Goal: Navigation & Orientation: Find specific page/section

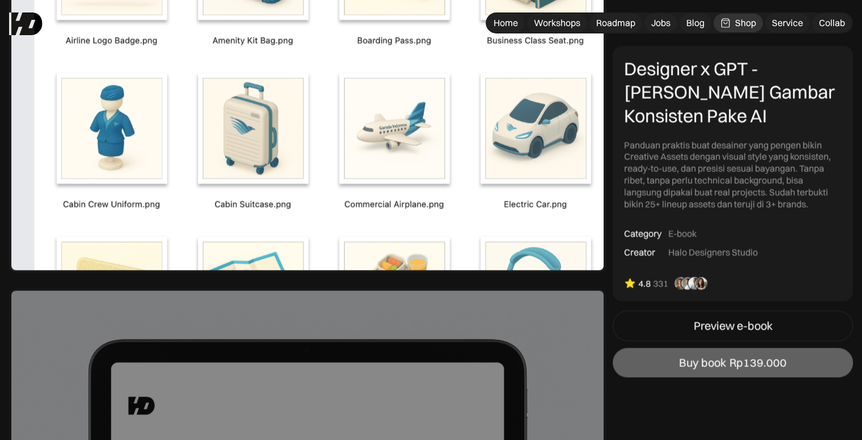
scroll to position [2436, 0]
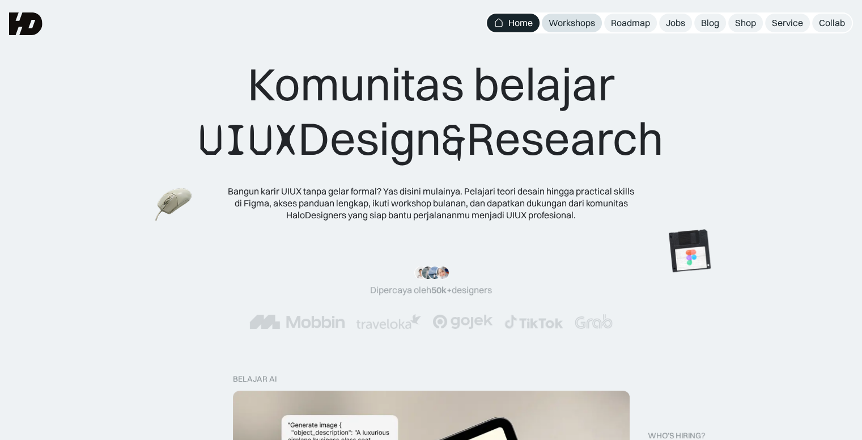
click at [559, 30] on link "Workshops" at bounding box center [572, 23] width 60 height 19
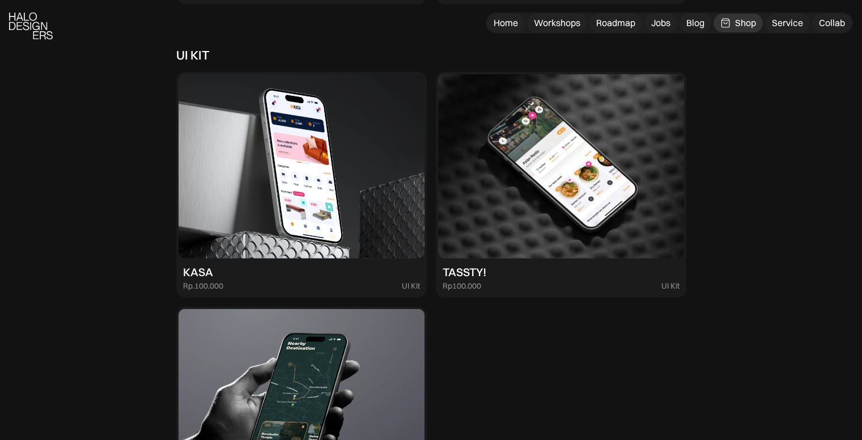
scroll to position [3116, 0]
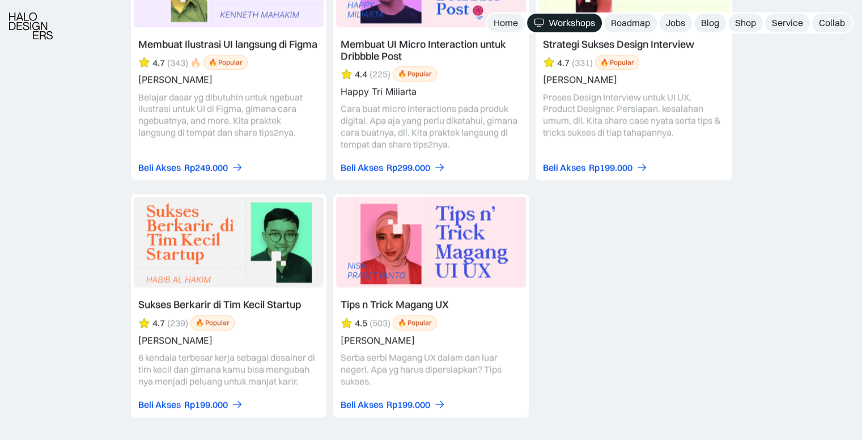
scroll to position [4816, 0]
